Goal: Navigation & Orientation: Find specific page/section

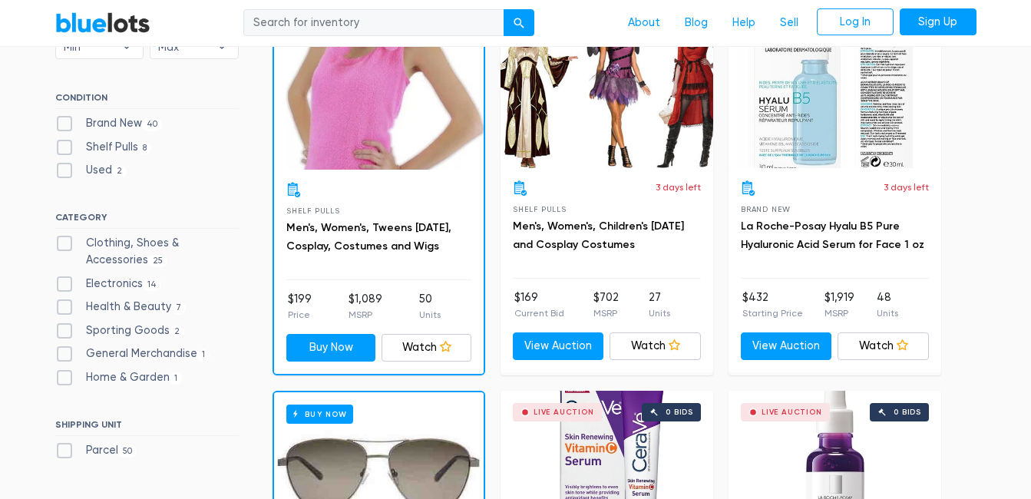
scroll to position [512, 0]
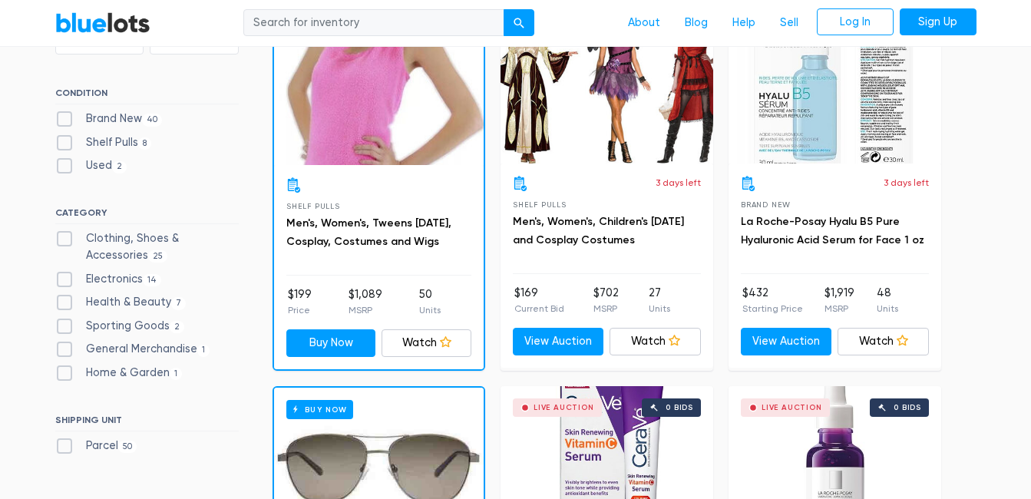
click at [64, 141] on label "Shelf Pulls 8" at bounding box center [103, 142] width 97 height 17
click at [64, 141] on Pulls"] "Shelf Pulls 8" at bounding box center [60, 139] width 10 height 10
checkbox Pulls"] "true"
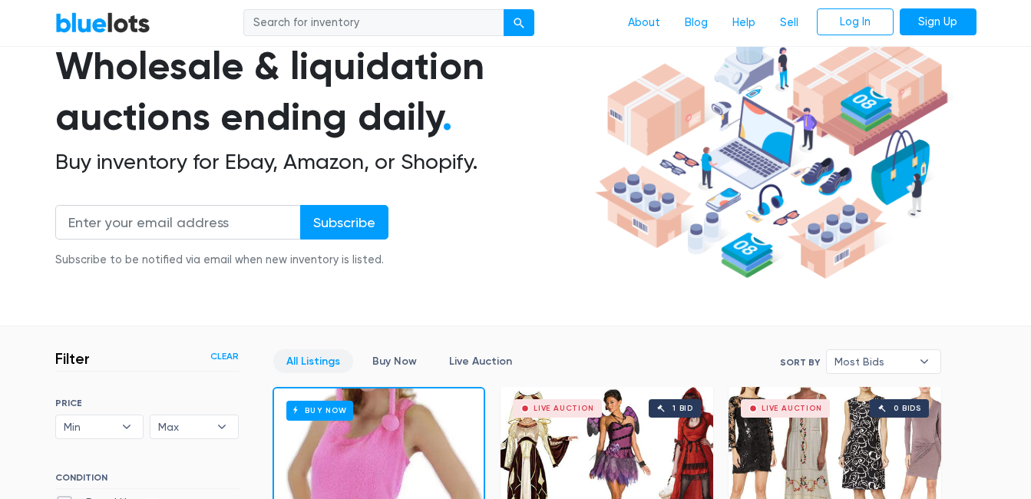
scroll to position [285, 0]
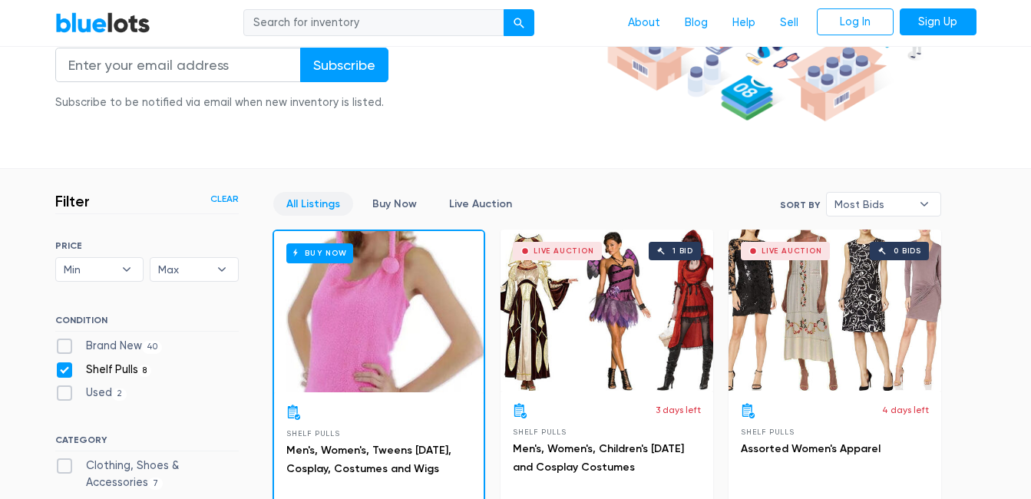
click at [71, 366] on label "Shelf Pulls 8" at bounding box center [103, 370] width 97 height 17
click at [65, 366] on Pulls"] "Shelf Pulls 8" at bounding box center [60, 367] width 10 height 10
checkbox Pulls"] "false"
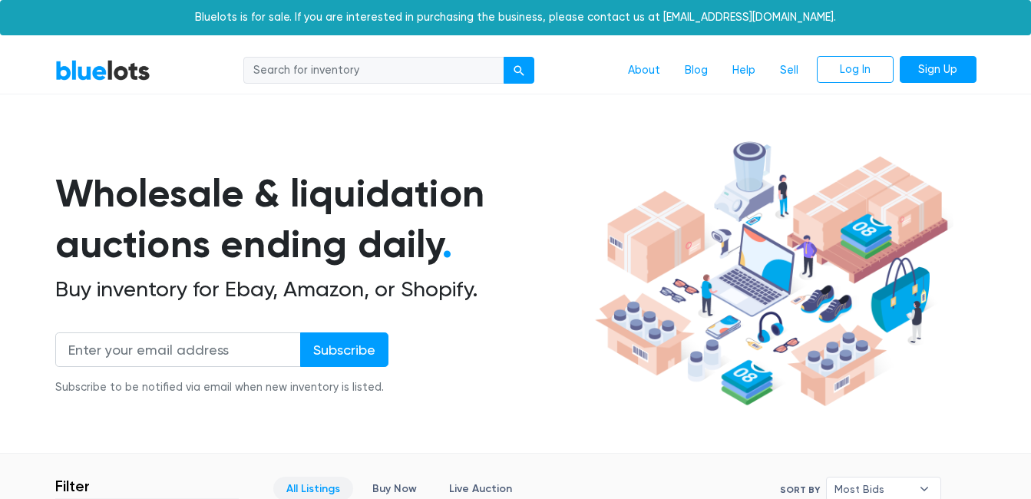
scroll to position [413, 0]
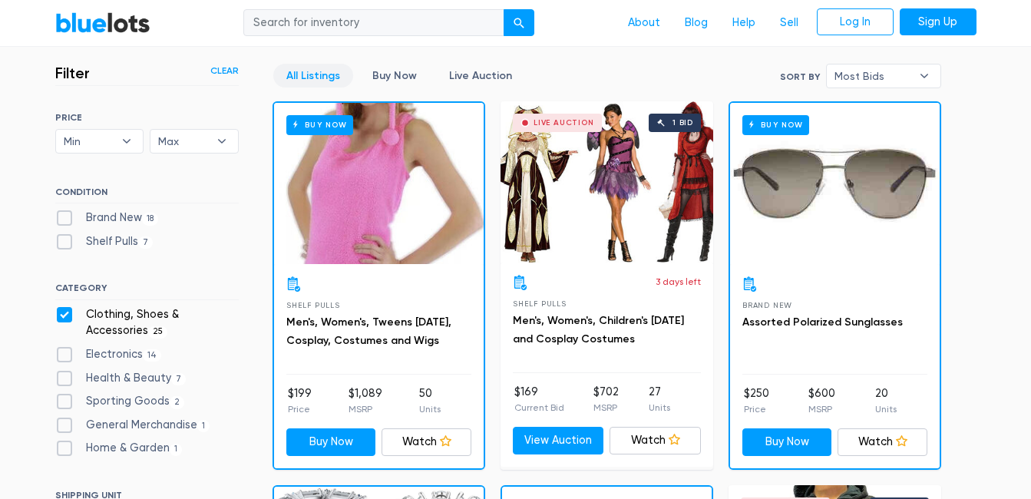
click at [62, 313] on label "Clothing, Shoes & Accessories 25" at bounding box center [147, 322] width 184 height 33
click at [62, 313] on Accessories"] "Clothing, Shoes & Accessories 25" at bounding box center [60, 311] width 10 height 10
checkbox Accessories"] "false"
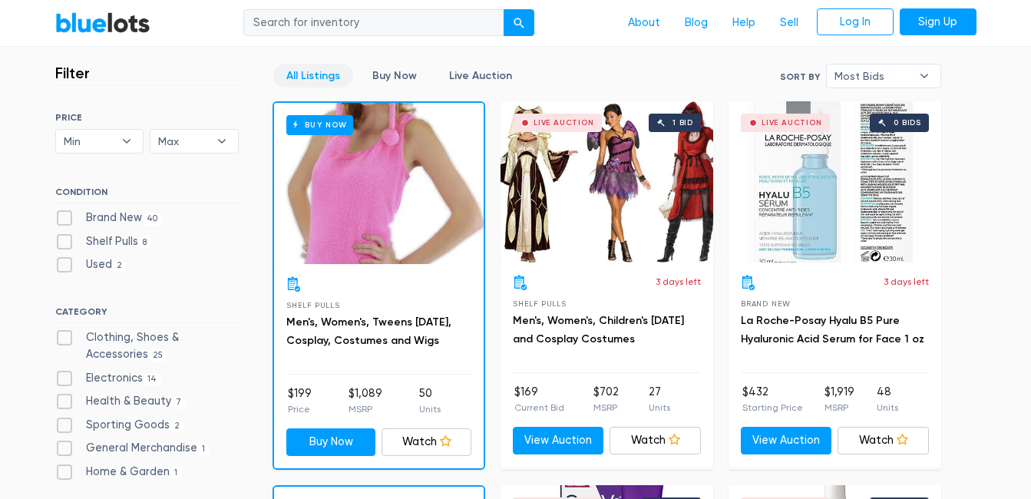
scroll to position [413, 0]
click at [61, 213] on label "Brand New 40" at bounding box center [109, 218] width 108 height 17
click at [61, 213] on New"] "Brand New 40" at bounding box center [60, 215] width 10 height 10
checkbox New"] "true"
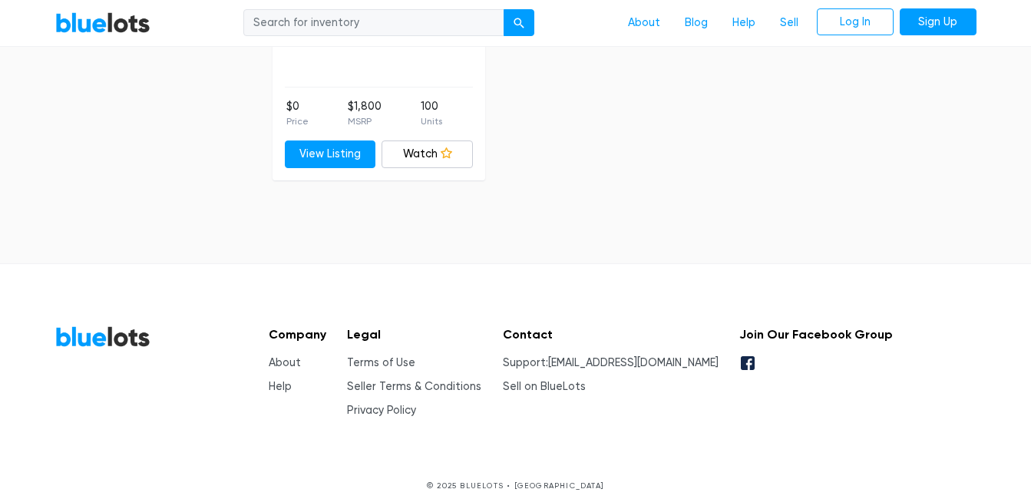
scroll to position [6429, 0]
